Goal: Obtain resource: Obtain resource

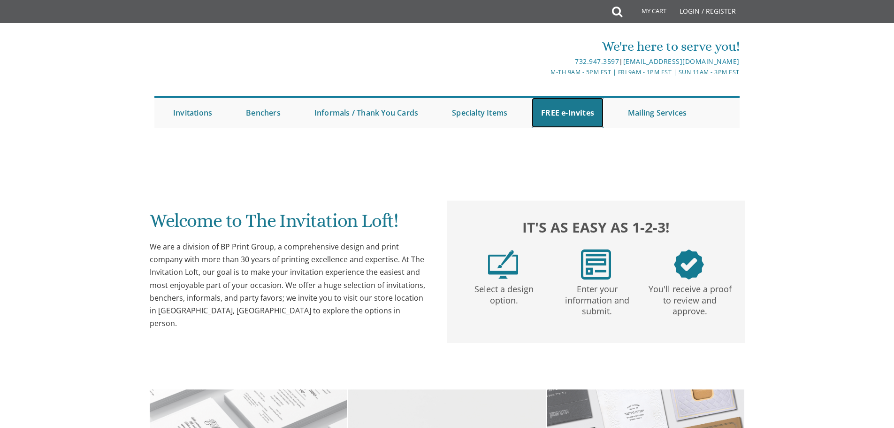
click at [568, 122] on link "FREE e-Invites" at bounding box center [568, 113] width 72 height 30
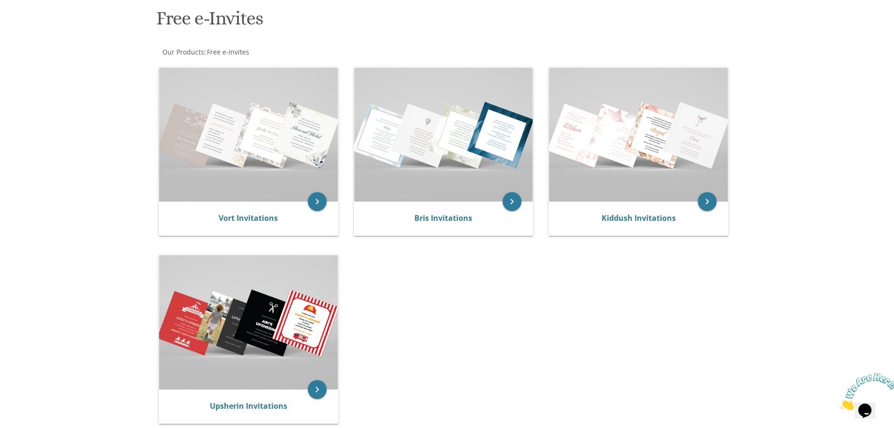
scroll to position [188, 0]
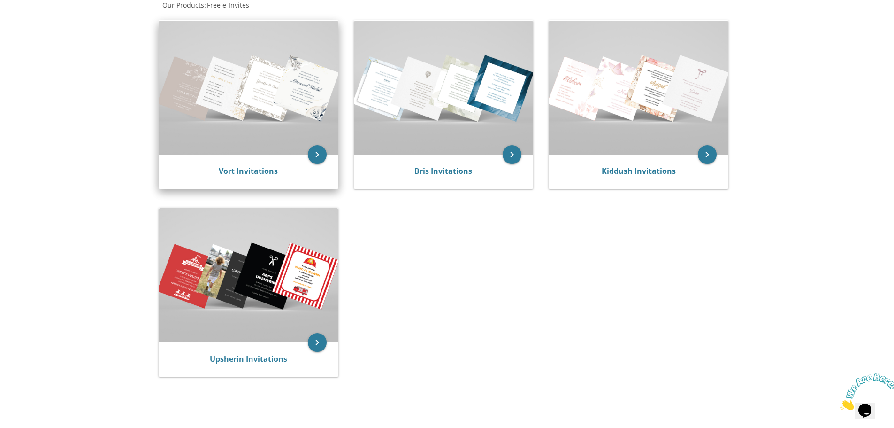
click at [235, 118] on img at bounding box center [248, 88] width 179 height 134
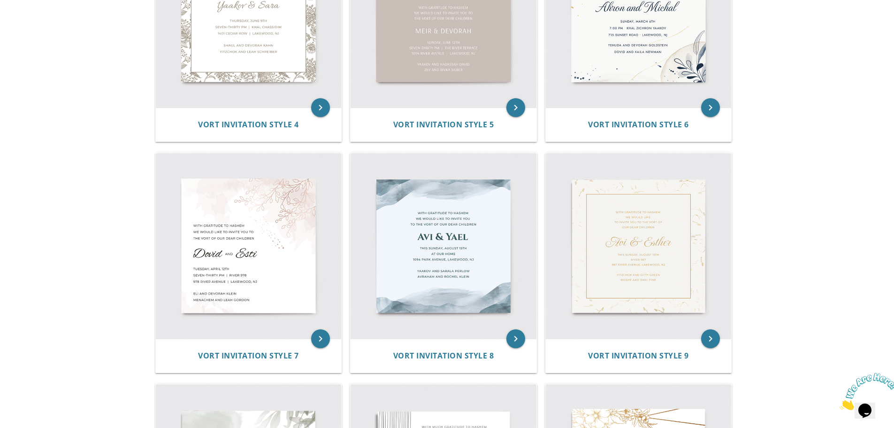
scroll to position [663, 0]
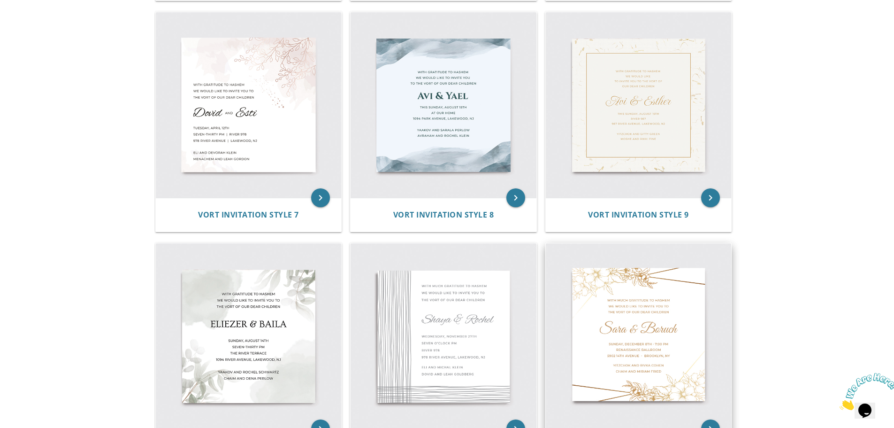
click at [617, 294] on img at bounding box center [639, 336] width 186 height 186
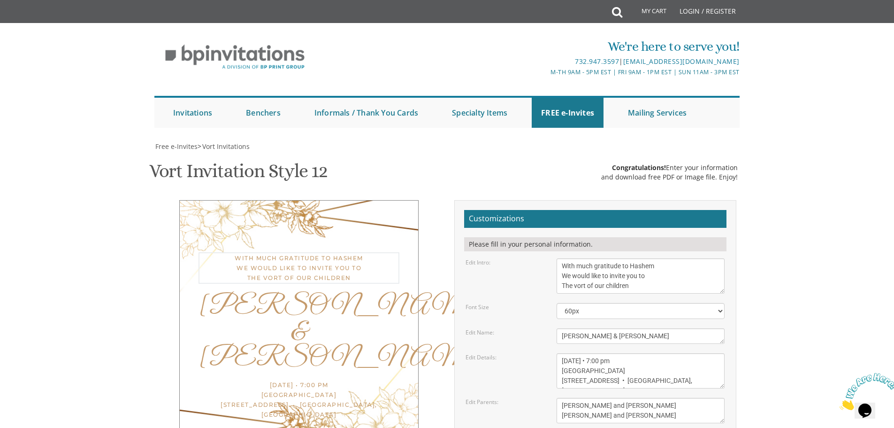
drag, startPoint x: 650, startPoint y: 282, endPoint x: 498, endPoint y: 246, distance: 156.7
click at [498, 246] on form "Customizations Please fill in your personal information. Edit Intro: With much …" at bounding box center [595, 358] width 262 height 296
type textarea "Sheva Brachos"
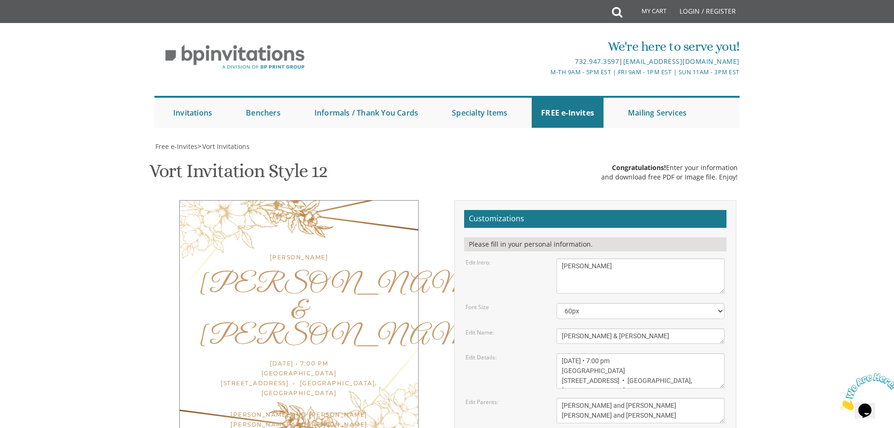
click at [778, 247] on body "My Cart Total: View Cart Item(s) Submit My Cart Total: View Cart Item(s) Login …" at bounding box center [447, 386] width 894 height 772
click at [592, 314] on select "40px 50px 60px 70px 80px" at bounding box center [641, 311] width 168 height 16
select select "80px"
click at [557, 303] on select "40px 50px 60px 70px 80px" at bounding box center [641, 311] width 168 height 16
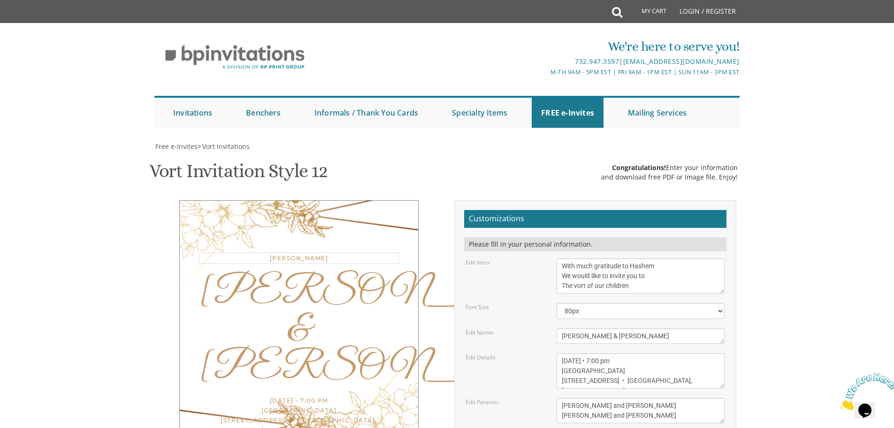
type textarea "With much gratitude to Hashem We would like to invite you to The vort of our ch…"
click at [638, 315] on select "40px 50px 60px 70px 80px" at bounding box center [641, 311] width 168 height 16
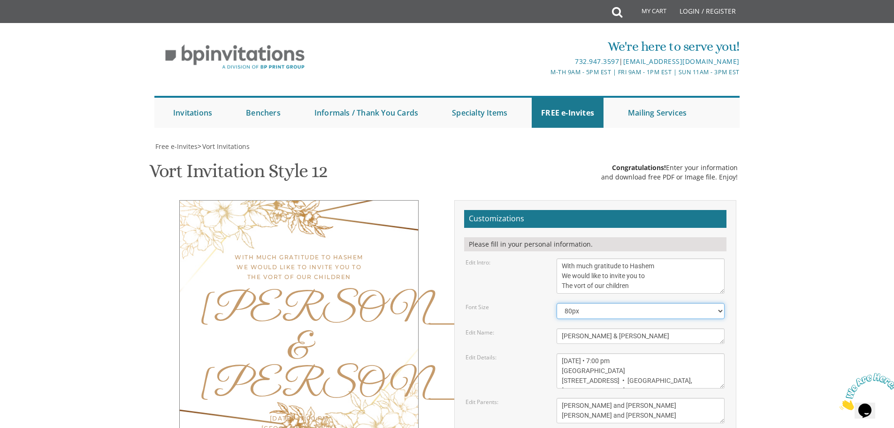
select select "60px"
click at [557, 303] on select "40px 50px 60px 70px 80px" at bounding box center [641, 311] width 168 height 16
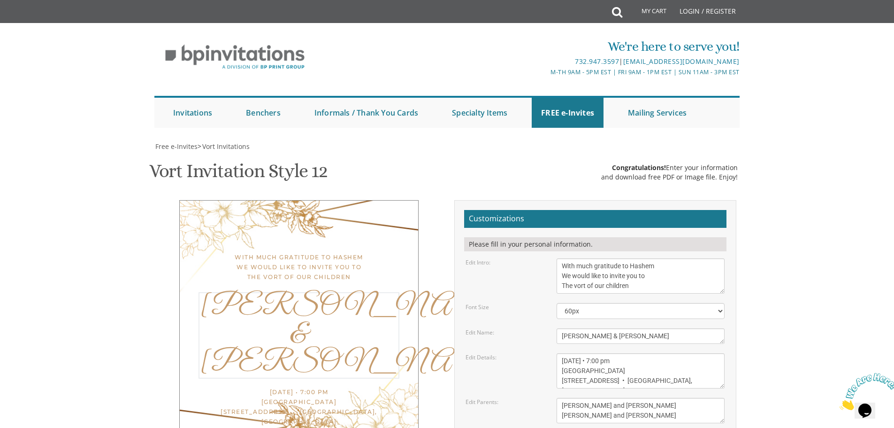
drag, startPoint x: 618, startPoint y: 339, endPoint x: 541, endPoint y: 338, distance: 77.0
click at [541, 338] on div "Edit Name: Sara & Boruch" at bounding box center [595, 335] width 273 height 15
type textarea "Eliezer & Devora"
click at [670, 277] on textarea "With much gratitude to Hashem We would like to invite you to The vort of our ch…" at bounding box center [641, 275] width 168 height 35
type textarea "Sheva Brachos"
